Goal: Task Accomplishment & Management: Use online tool/utility

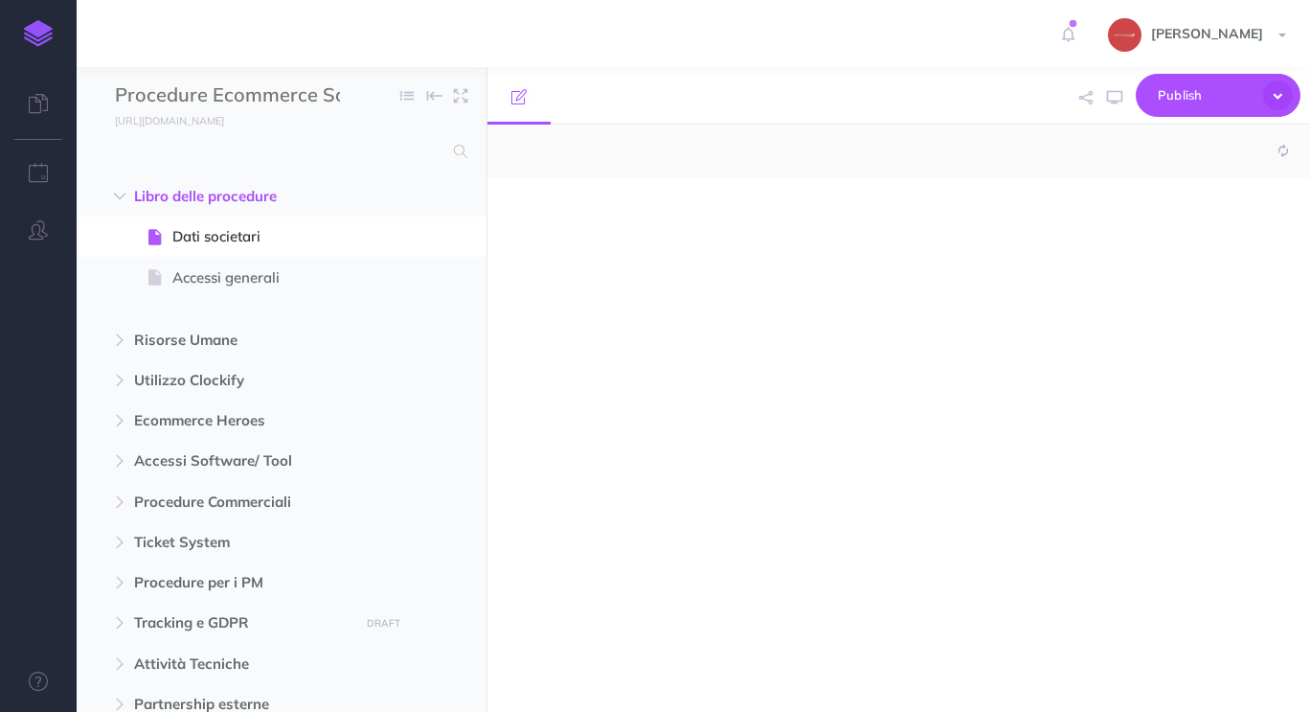
select select "null"
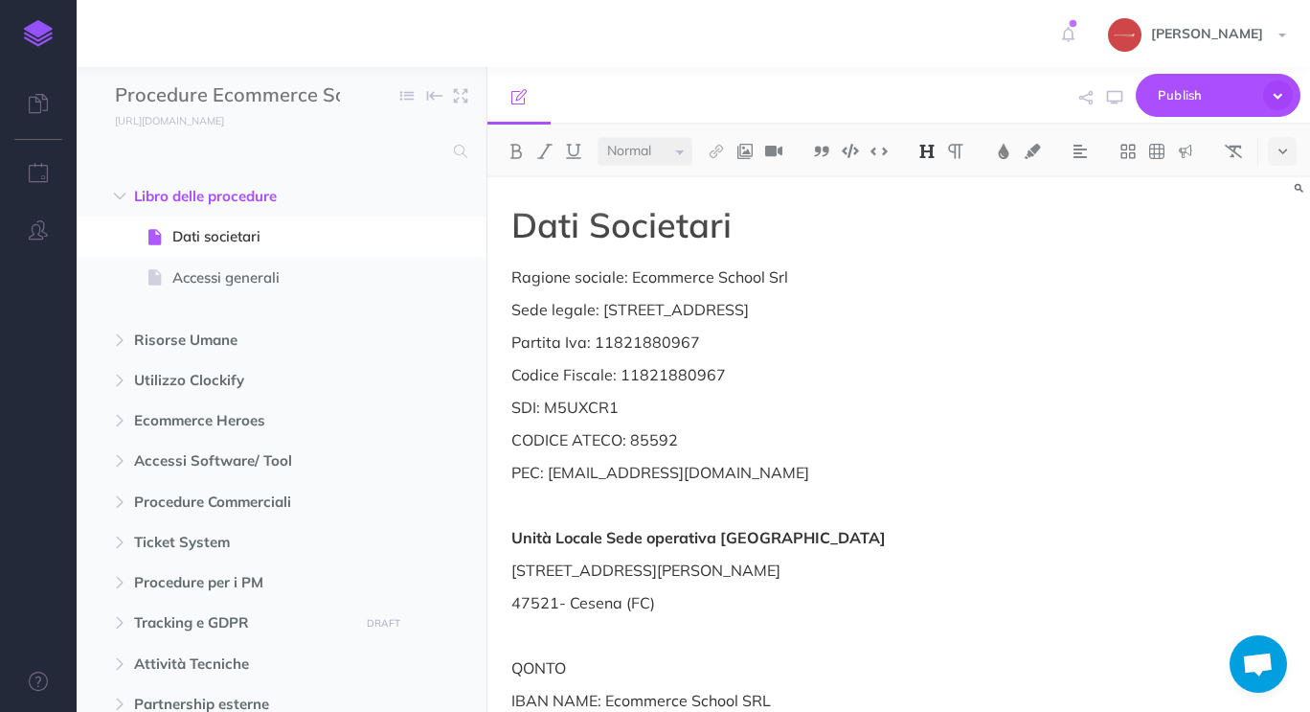
click at [1250, 34] on span "[PERSON_NAME]" at bounding box center [1207, 33] width 131 height 17
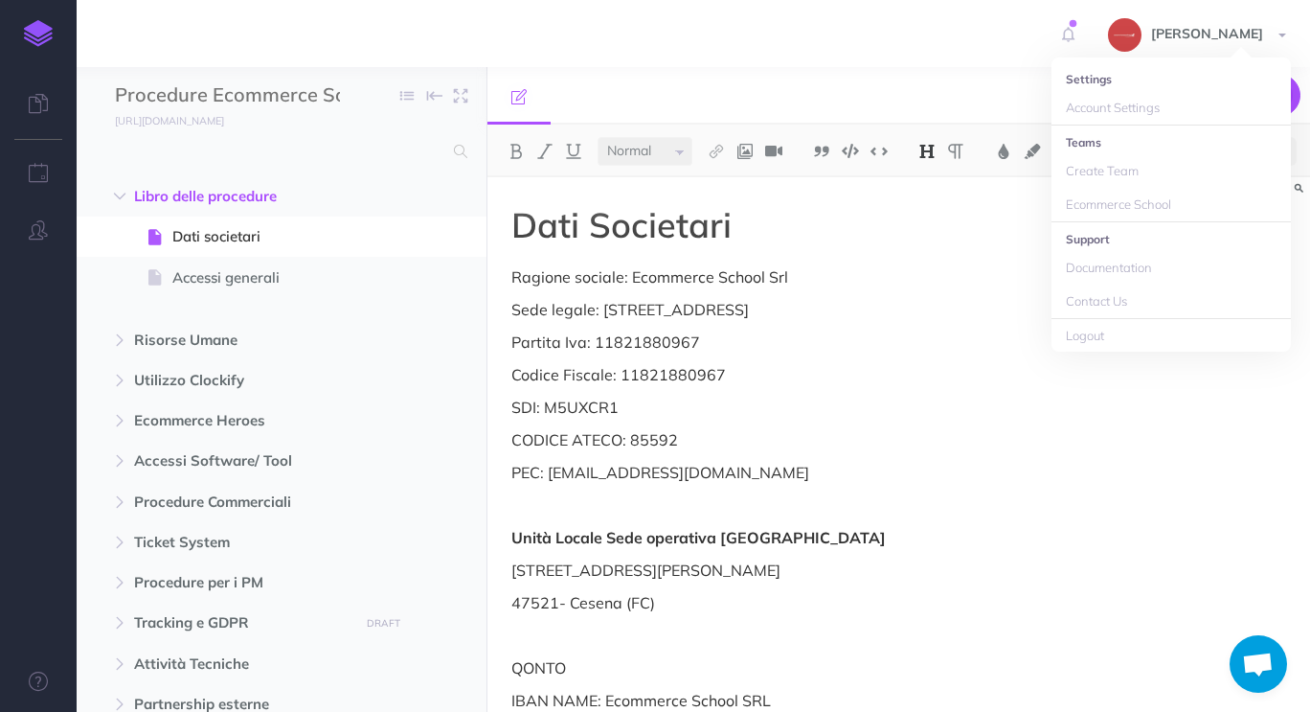
click at [1250, 34] on span "[PERSON_NAME]" at bounding box center [1207, 33] width 131 height 17
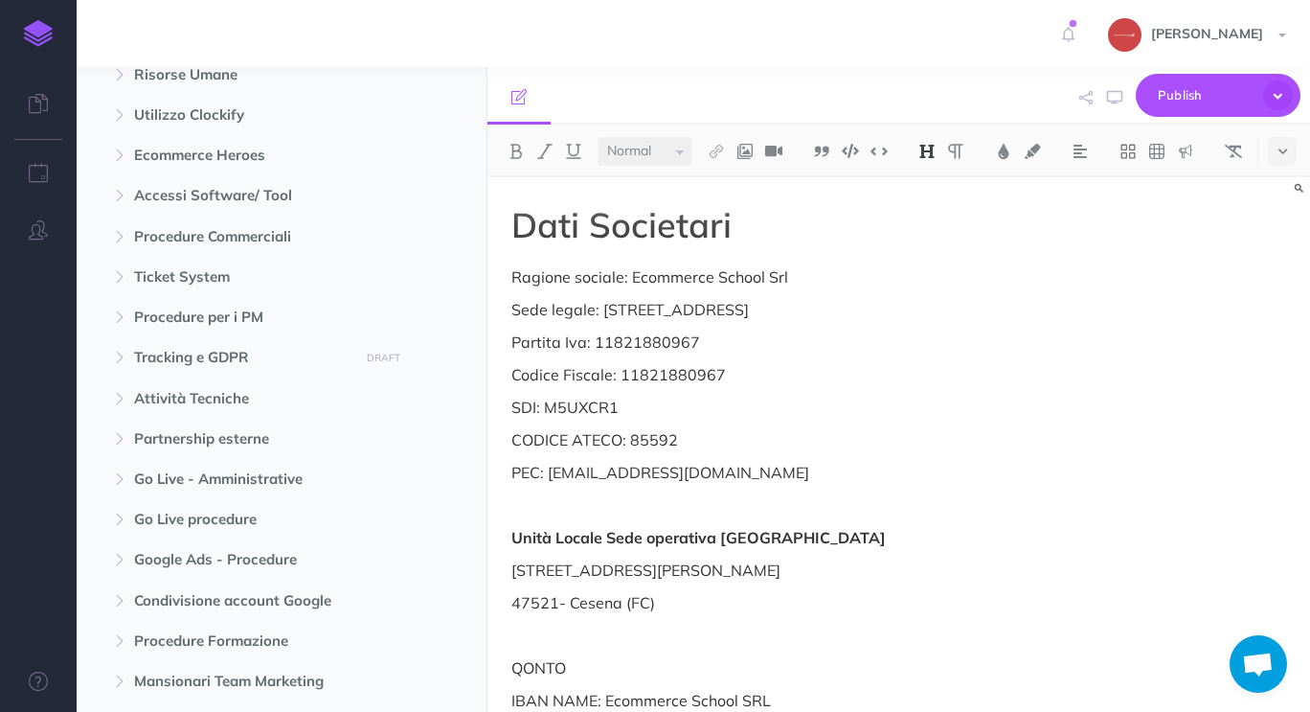
scroll to position [287, 0]
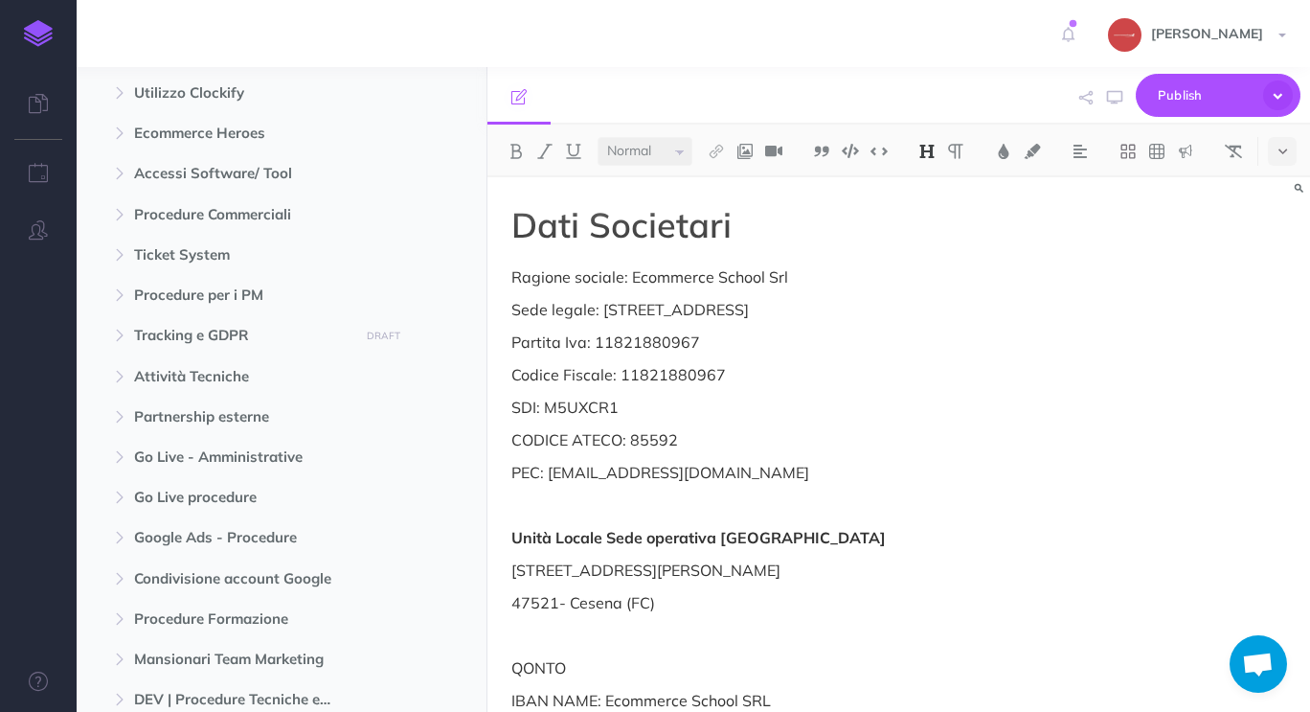
click at [312, 176] on span "Accessi Software/ Tool" at bounding box center [241, 173] width 214 height 23
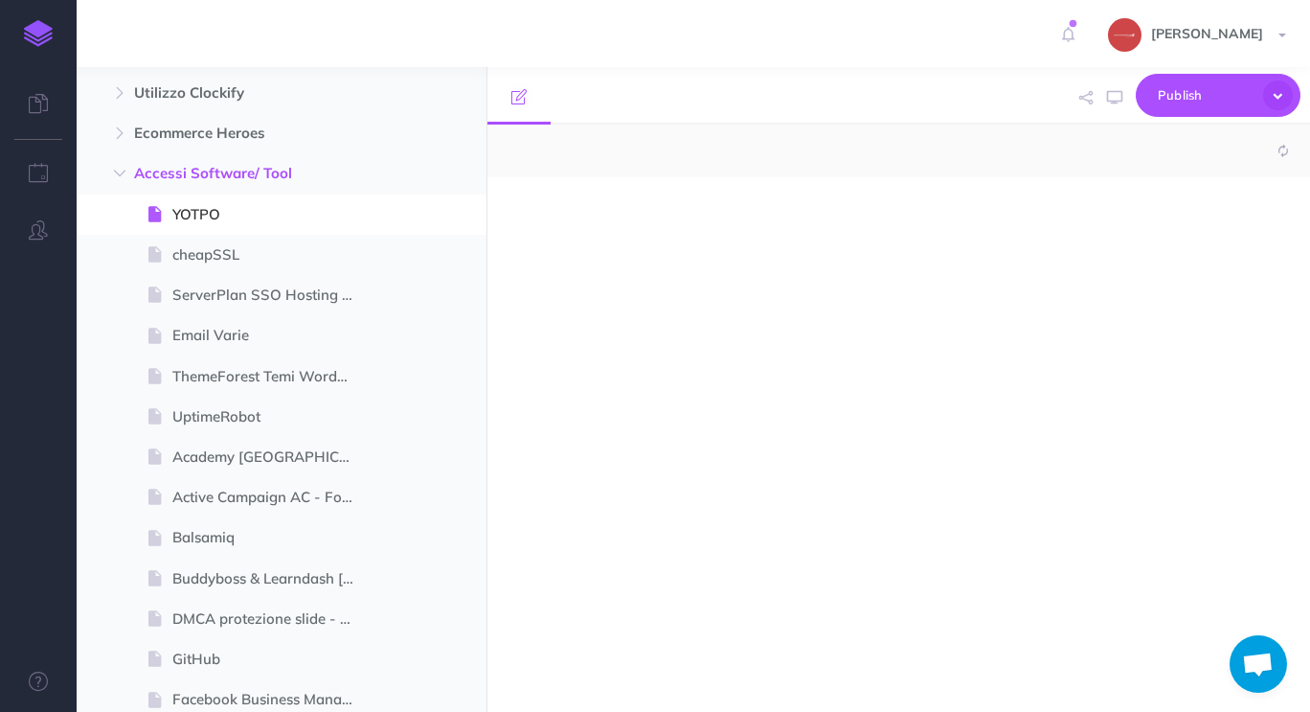
select select "null"
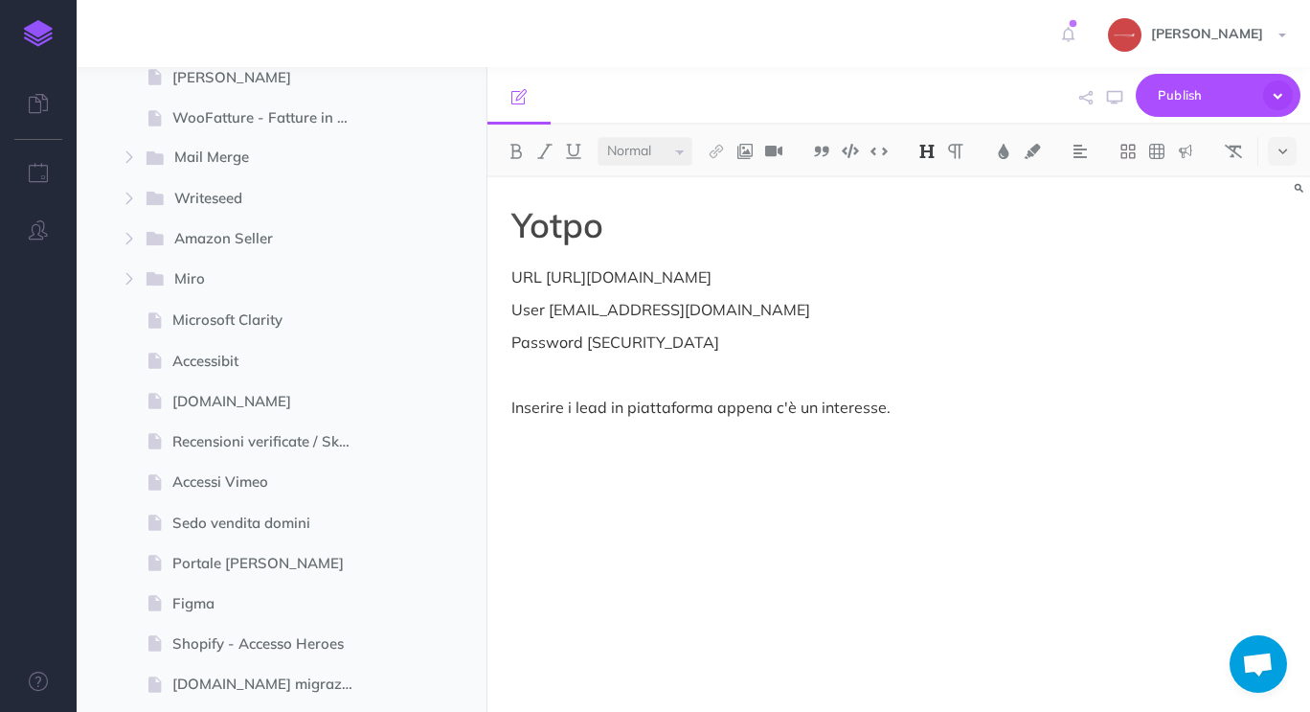
scroll to position [4119, 0]
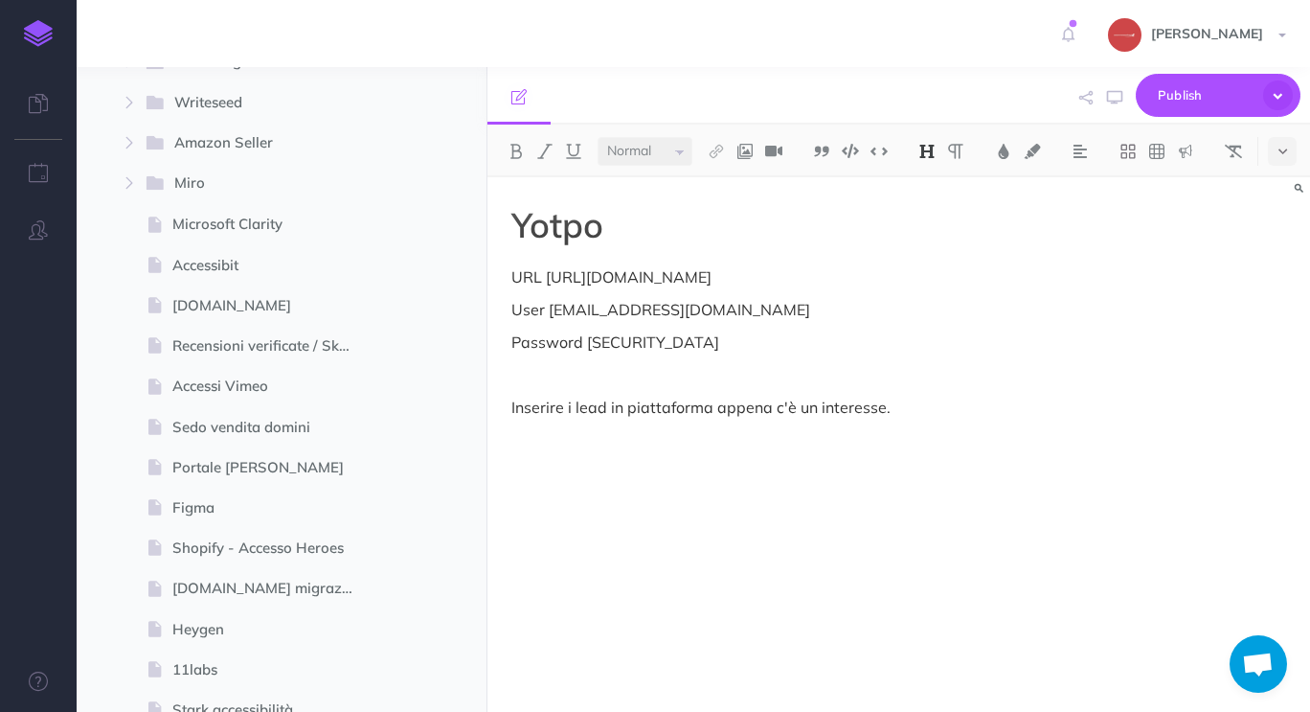
click at [297, 451] on span at bounding box center [282, 467] width 410 height 40
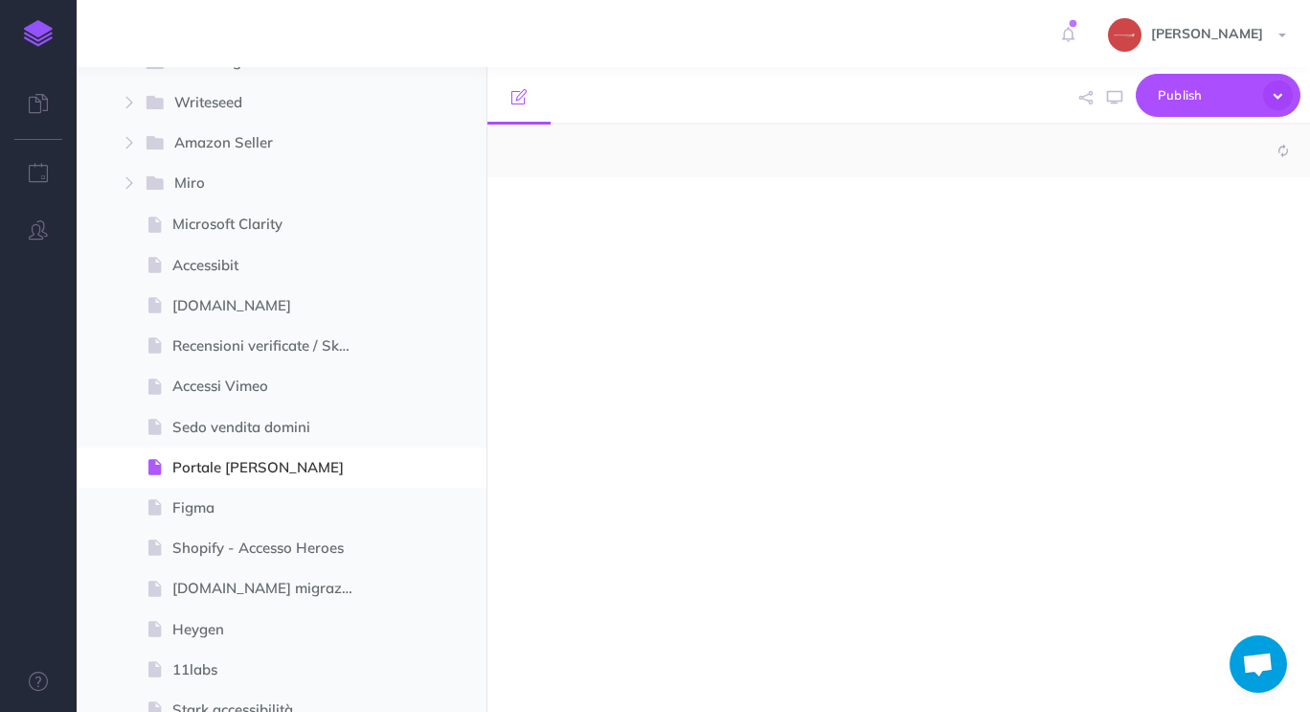
select select "null"
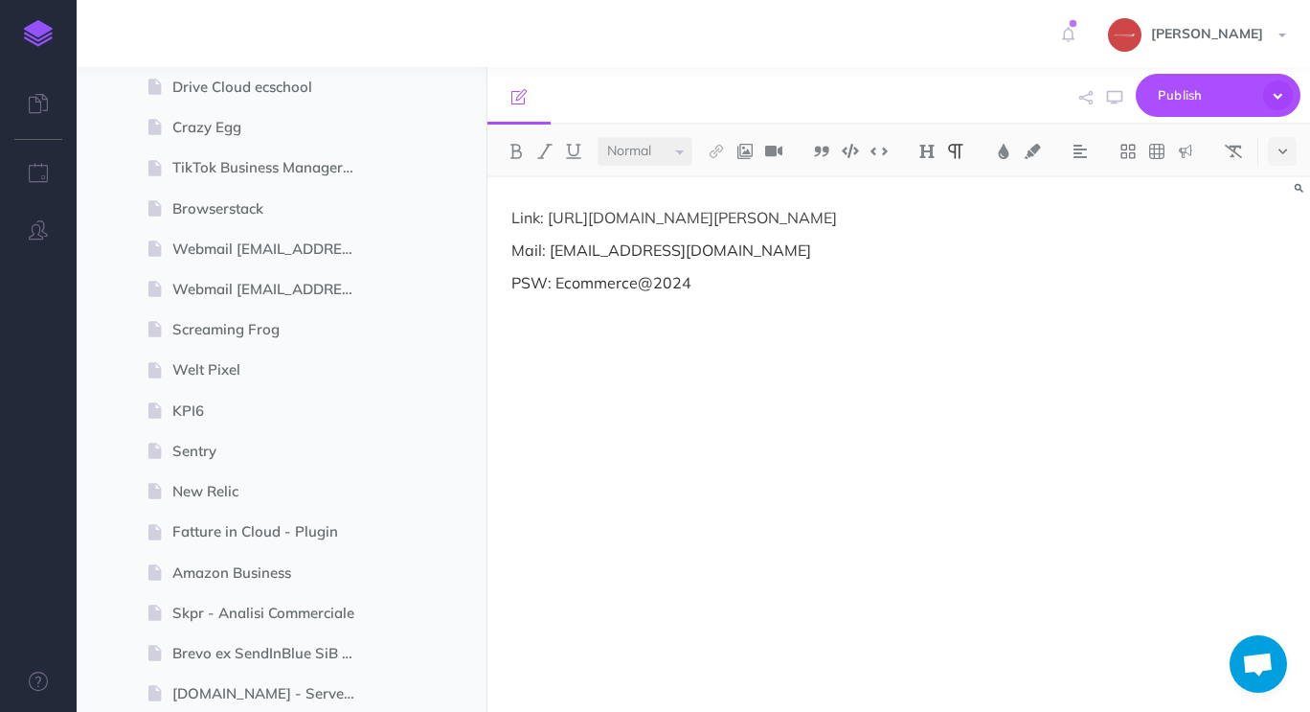
scroll to position [2299, 0]
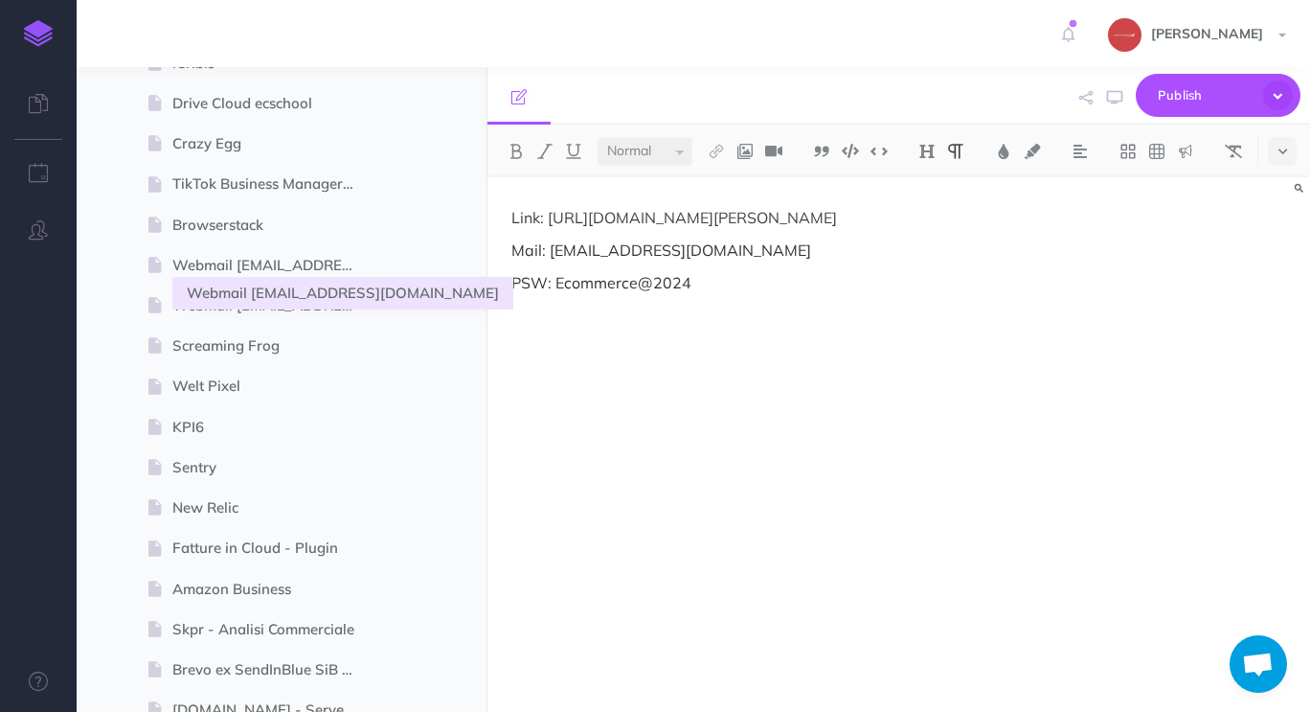
click at [292, 276] on span "Webmail [EMAIL_ADDRESS][DOMAIN_NAME]" at bounding box center [271, 265] width 199 height 23
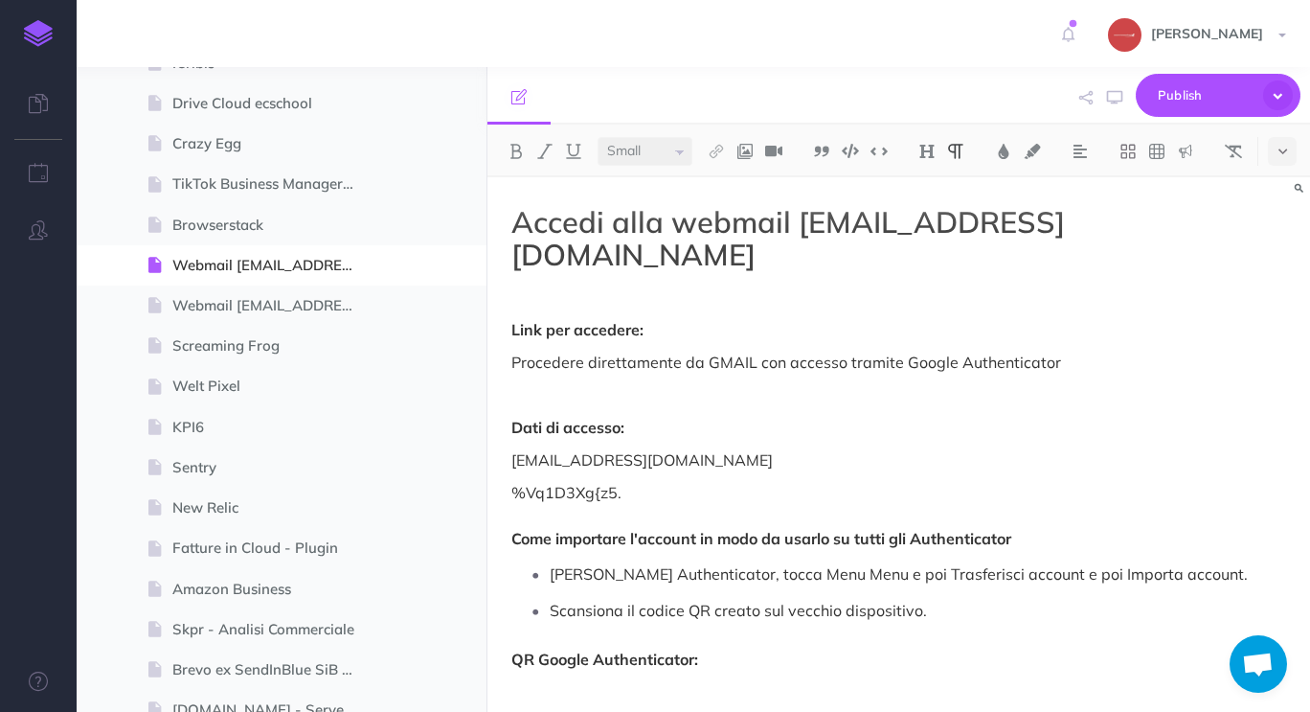
select select "null"
drag, startPoint x: 631, startPoint y: 458, endPoint x: 504, endPoint y: 451, distance: 127.6
copy p "%Vq1D3Xg{z5."
click at [808, 448] on p "[EMAIL_ADDRESS][DOMAIN_NAME]" at bounding box center [899, 459] width 775 height 23
